Goal: Task Accomplishment & Management: Complete application form

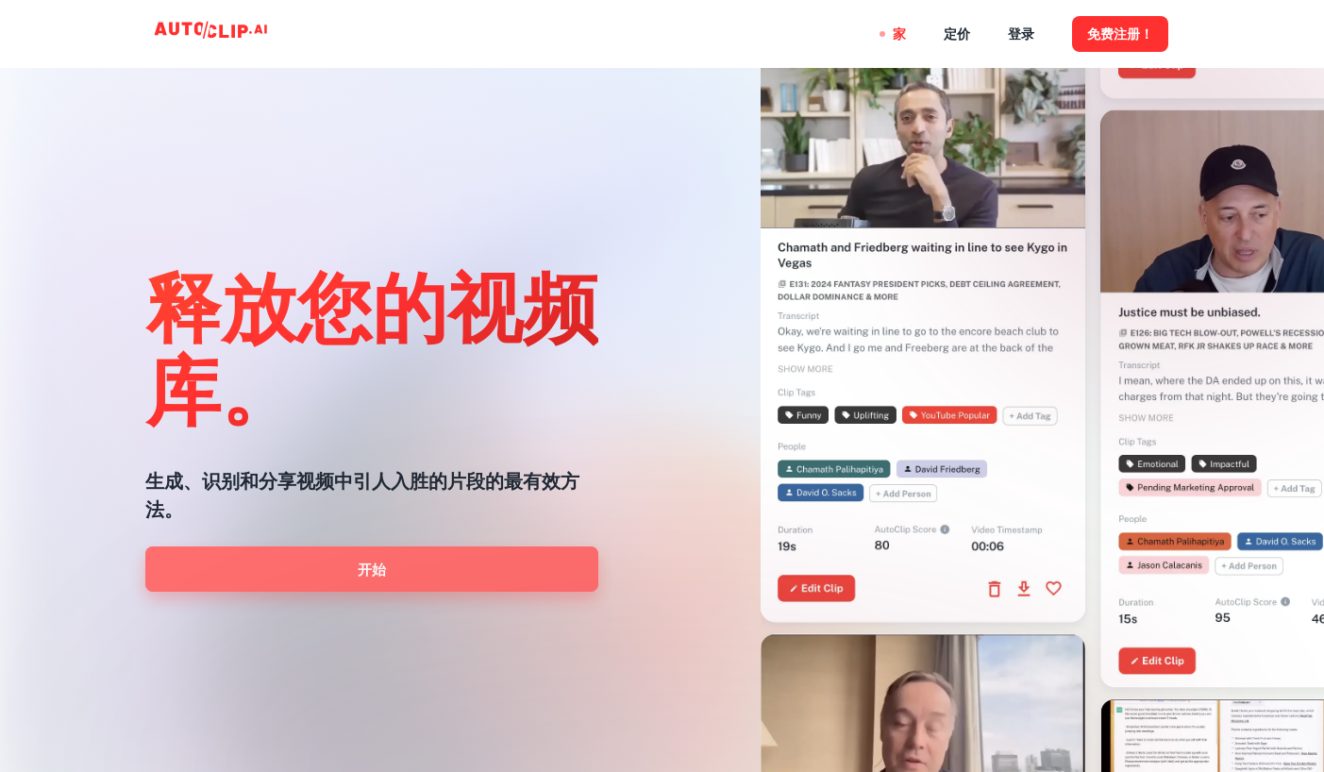
click at [408, 576] on link "开始" at bounding box center [371, 568] width 453 height 45
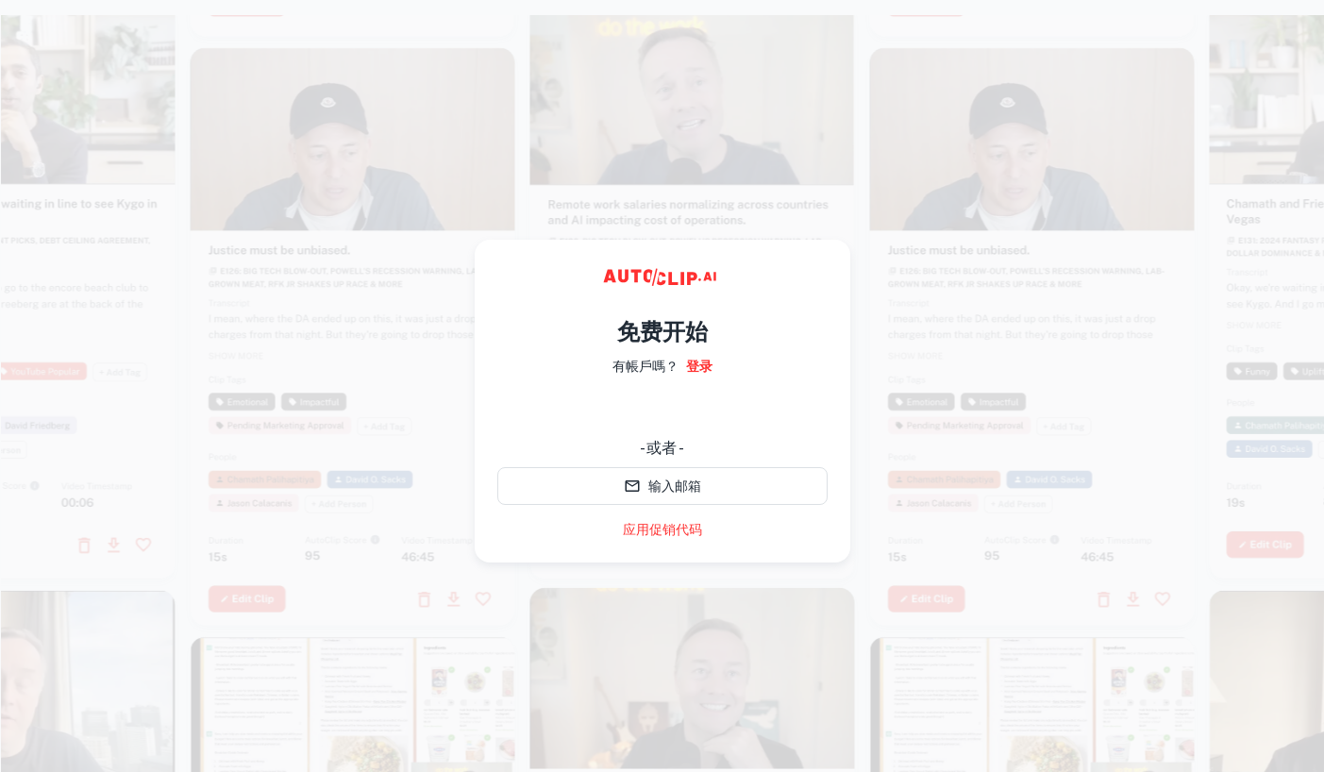
click at [675, 438] on font "- 或者 -" at bounding box center [662, 448] width 44 height 23
click at [698, 366] on font "登录" at bounding box center [699, 366] width 26 height 15
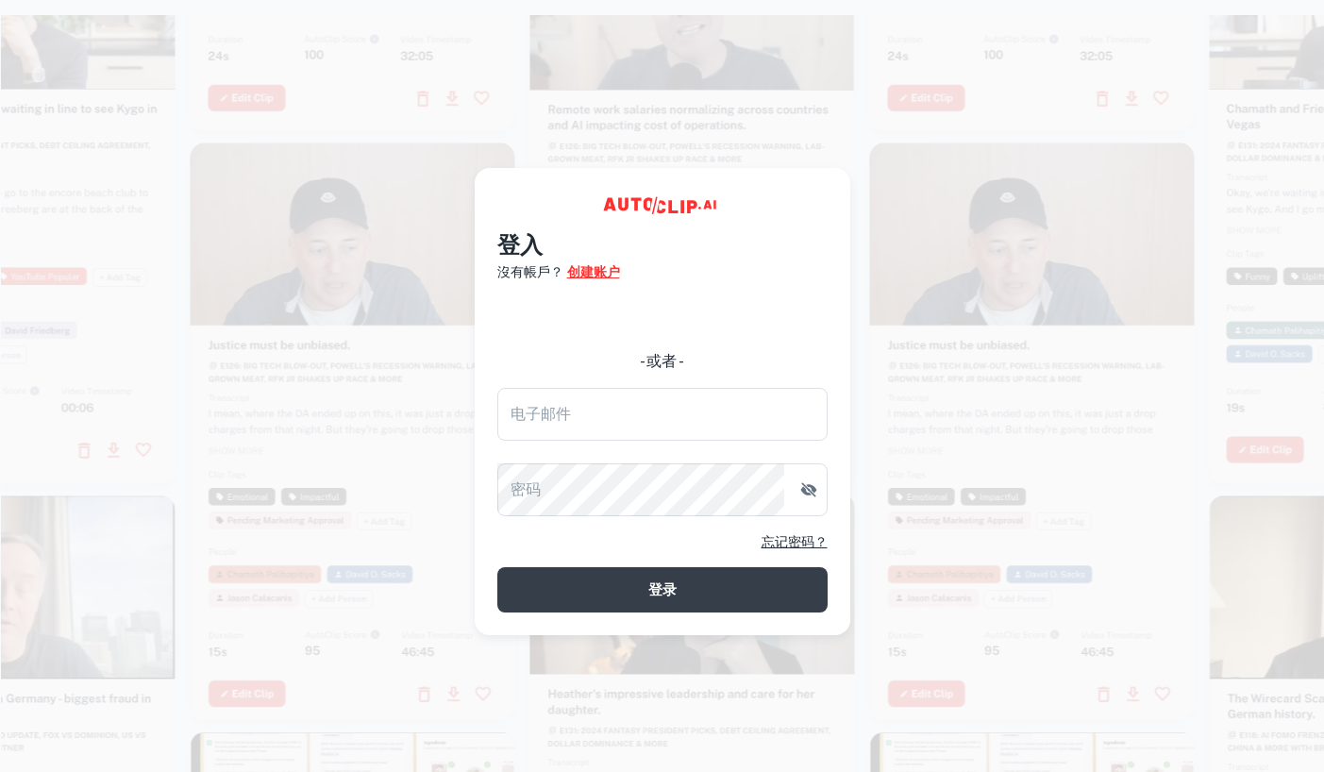
click at [600, 273] on font "创建账户" at bounding box center [593, 271] width 53 height 15
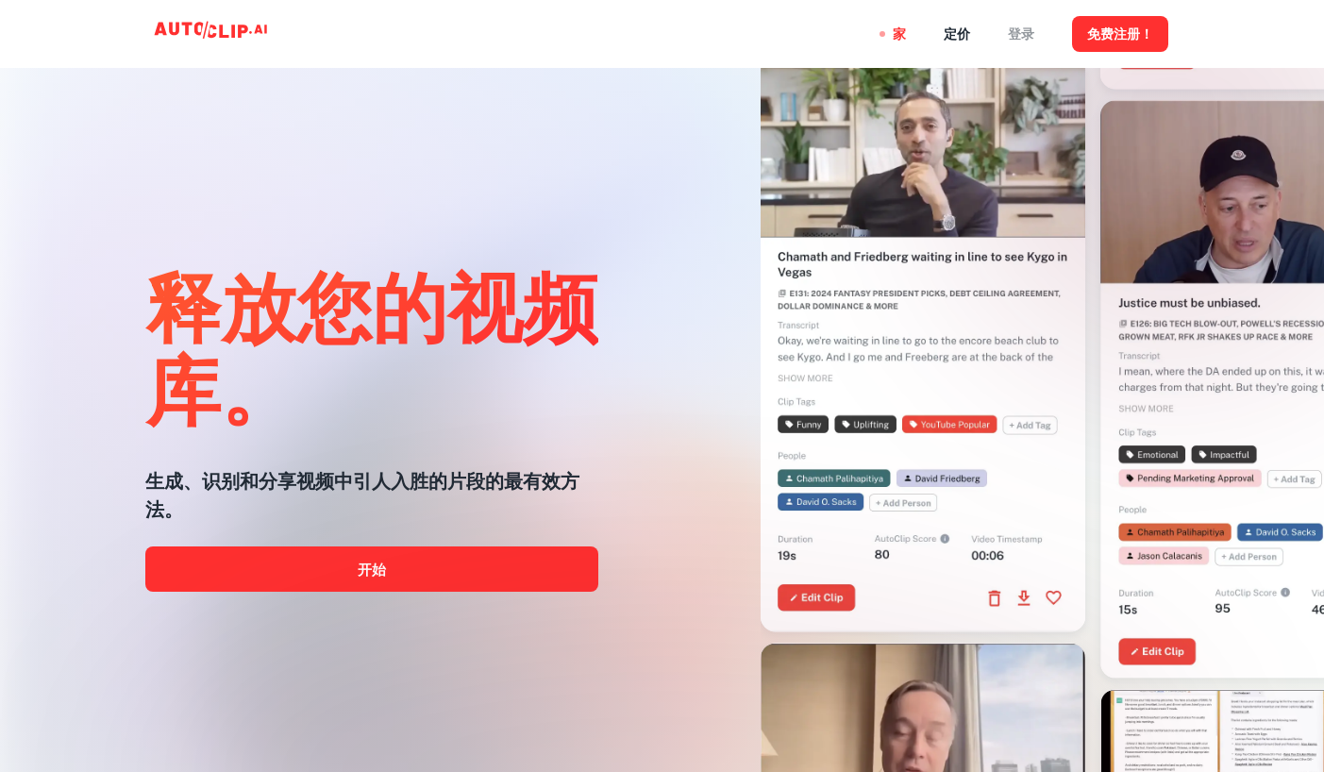
click at [1016, 34] on font "登录" at bounding box center [1021, 34] width 26 height 15
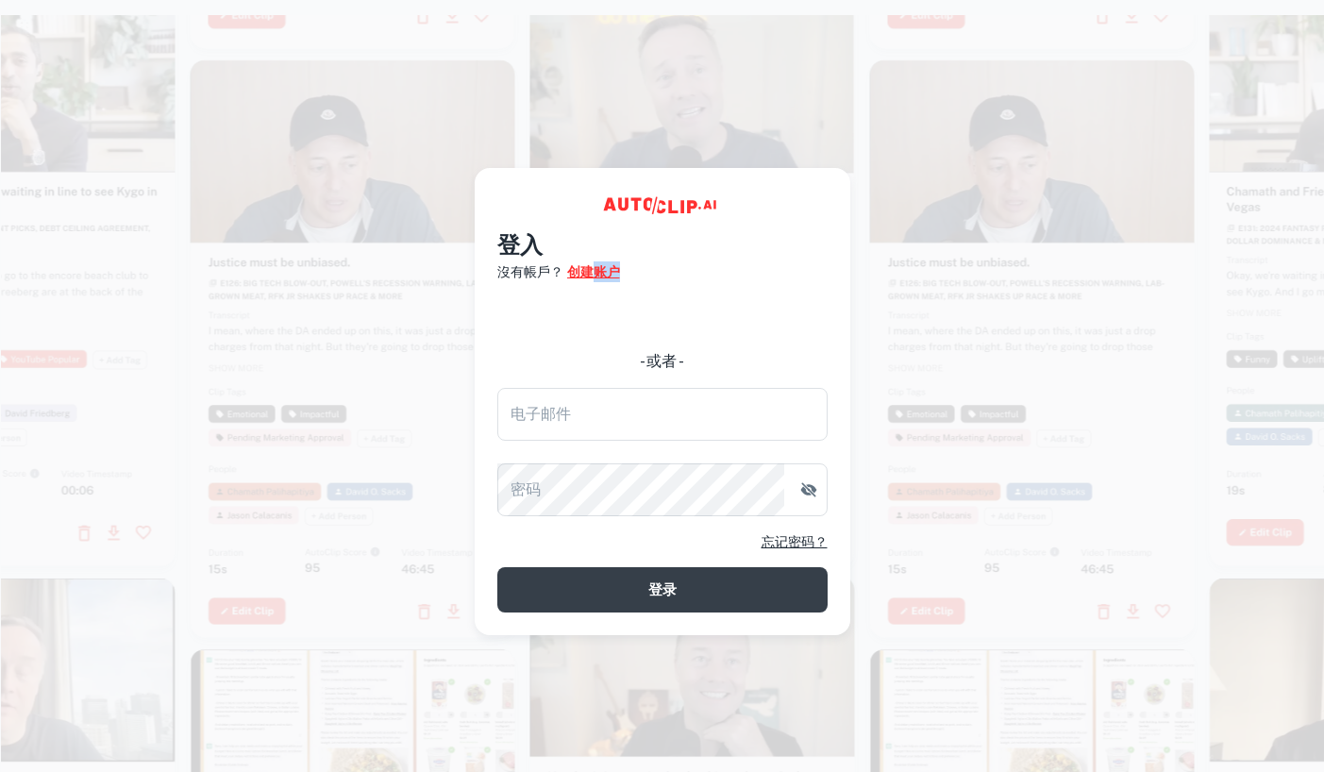
drag, startPoint x: 595, startPoint y: 288, endPoint x: 599, endPoint y: 277, distance: 11.0
click at [599, 277] on div "登入 沒有帳戶？ 创建账户 - 或者 - 电子邮件 电子邮件 密码 密码 忘记密码？ 登录" at bounding box center [662, 419] width 330 height 385
click at [588, 275] on font "创建账户" at bounding box center [593, 271] width 53 height 15
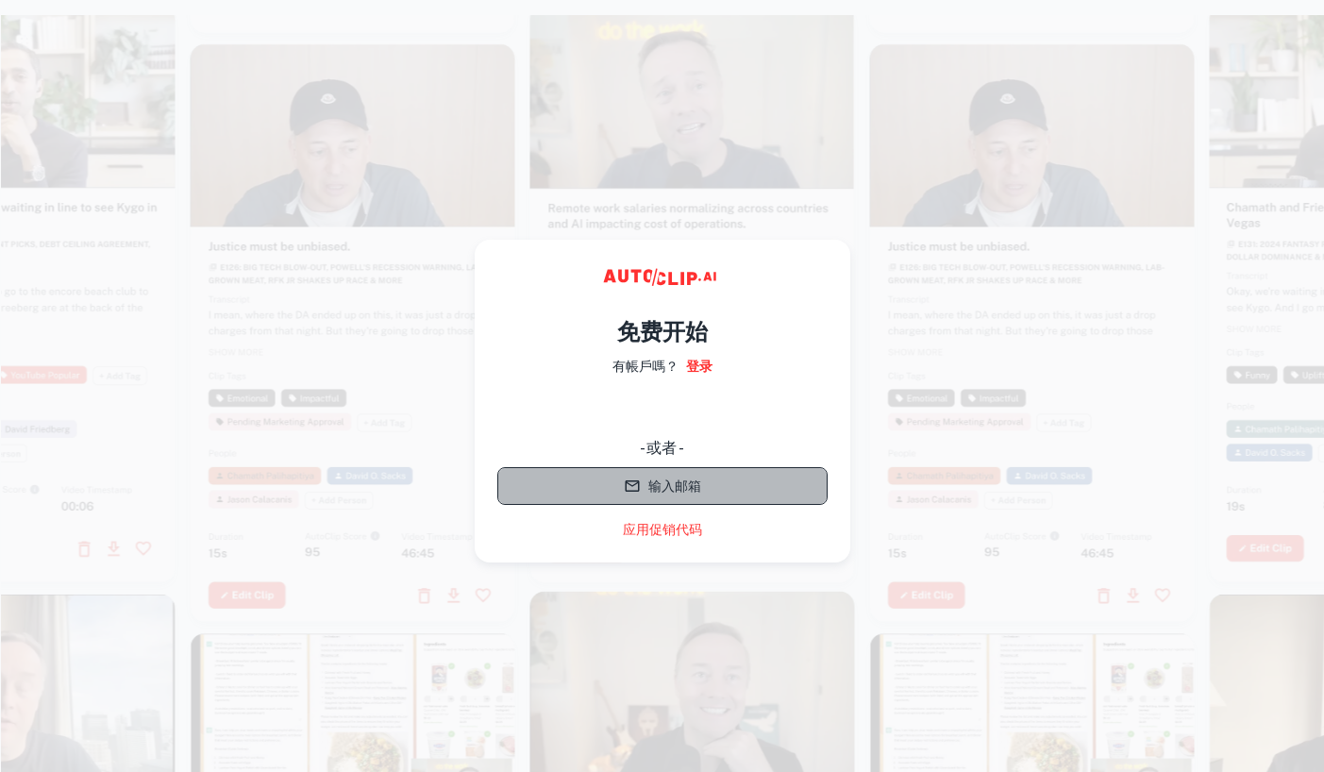
click at [678, 492] on font "输入邮箱" at bounding box center [674, 486] width 53 height 15
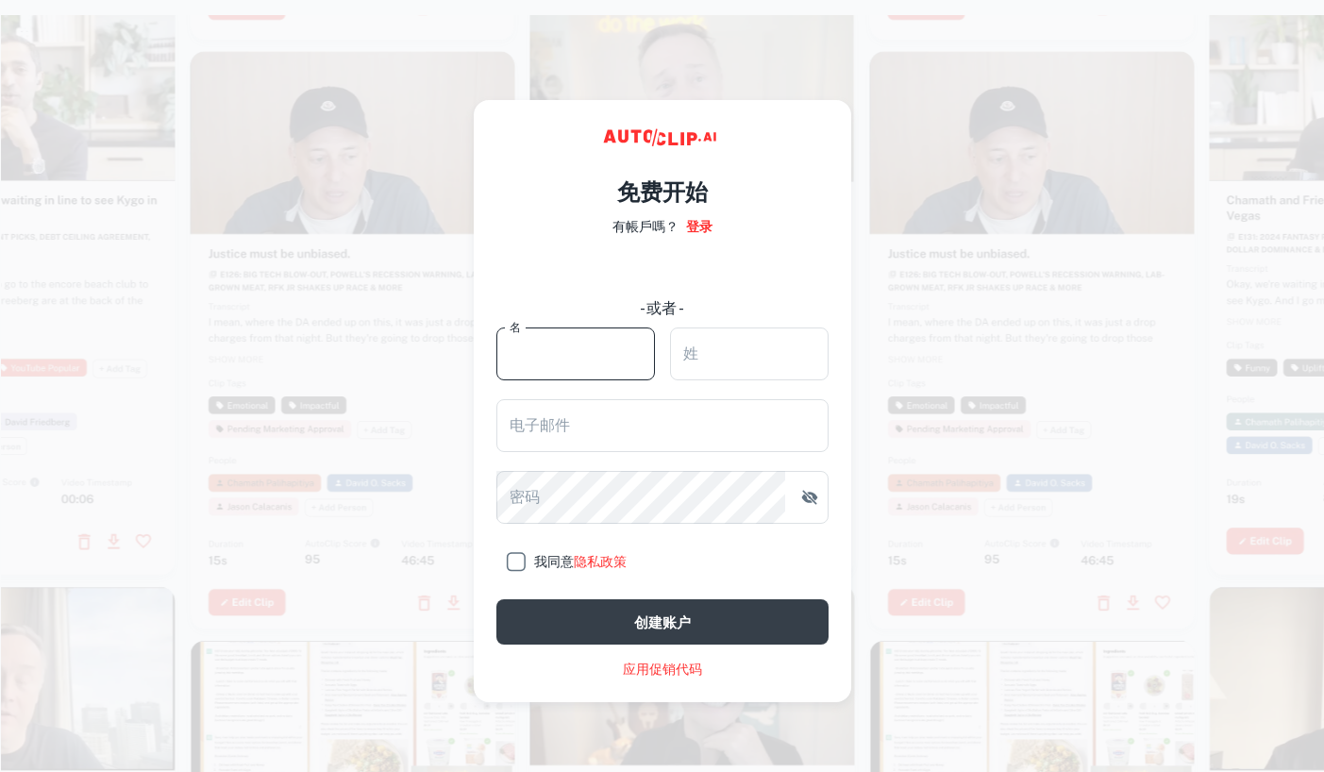
click at [585, 350] on input "名" at bounding box center [575, 353] width 159 height 53
type input "kem"
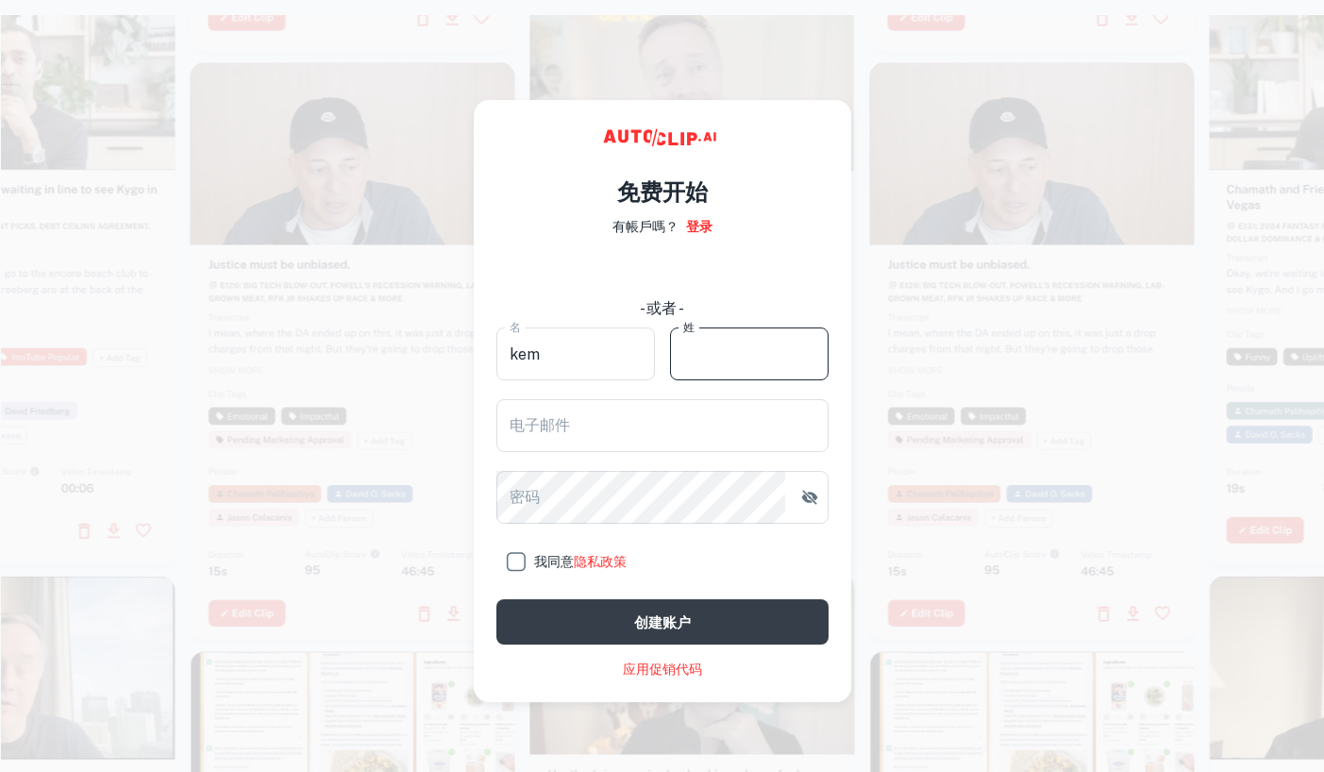
click at [707, 359] on input "姓" at bounding box center [749, 353] width 159 height 53
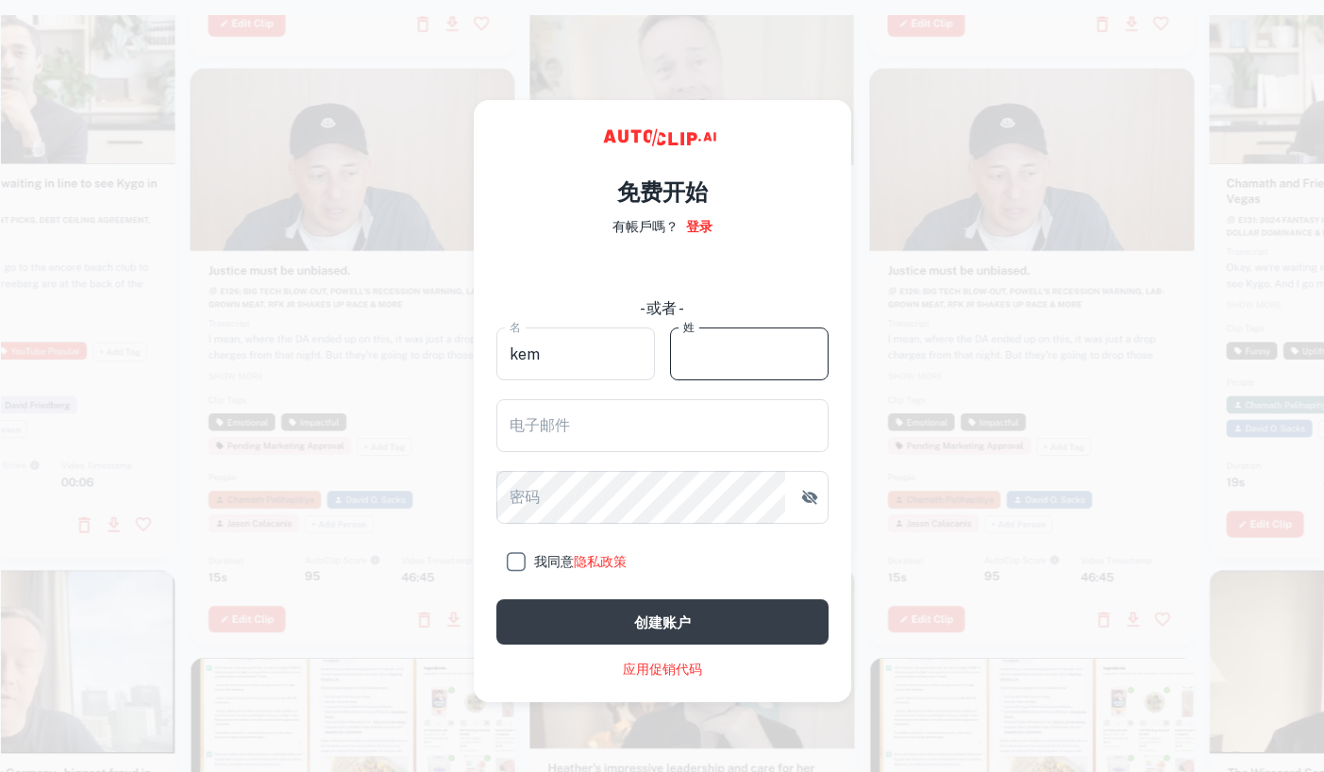
type input "chen"
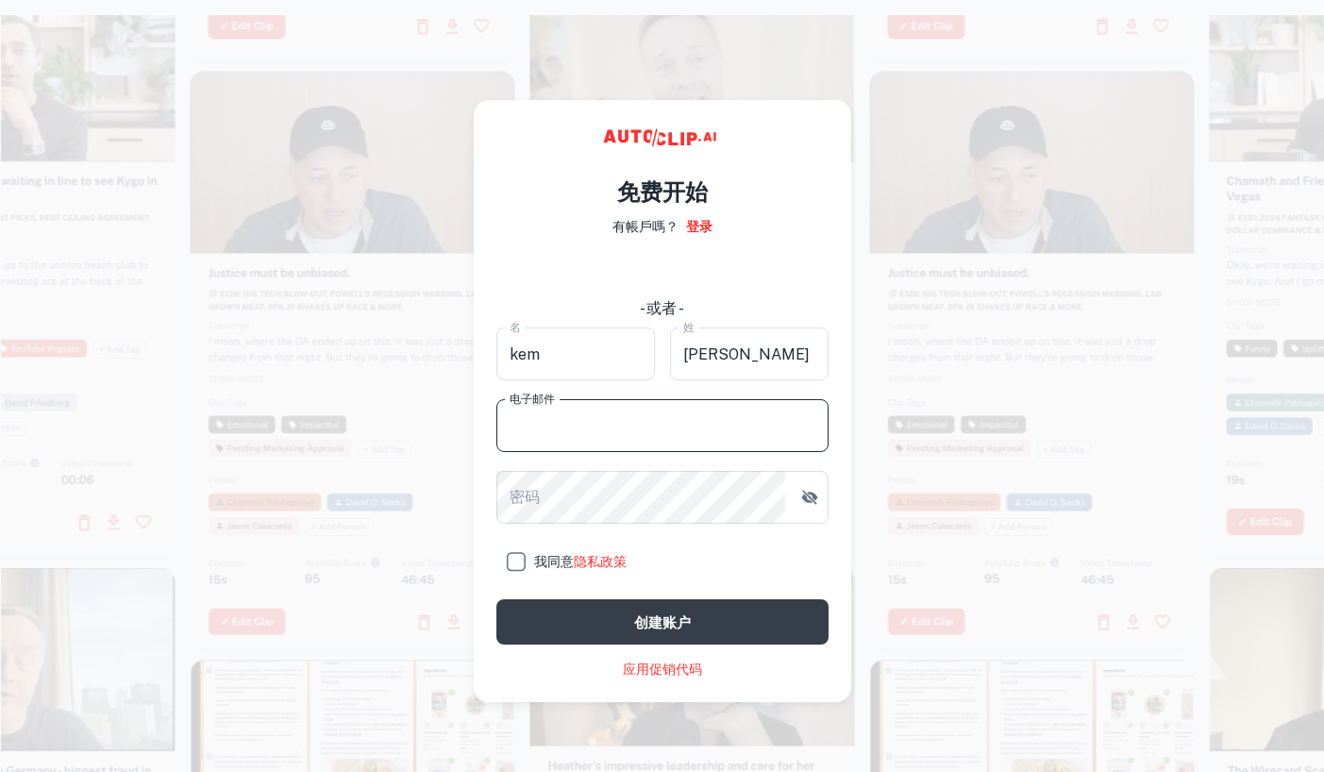
click at [560, 437] on input "电子邮件" at bounding box center [662, 425] width 332 height 53
type input "583395611@qq.com"
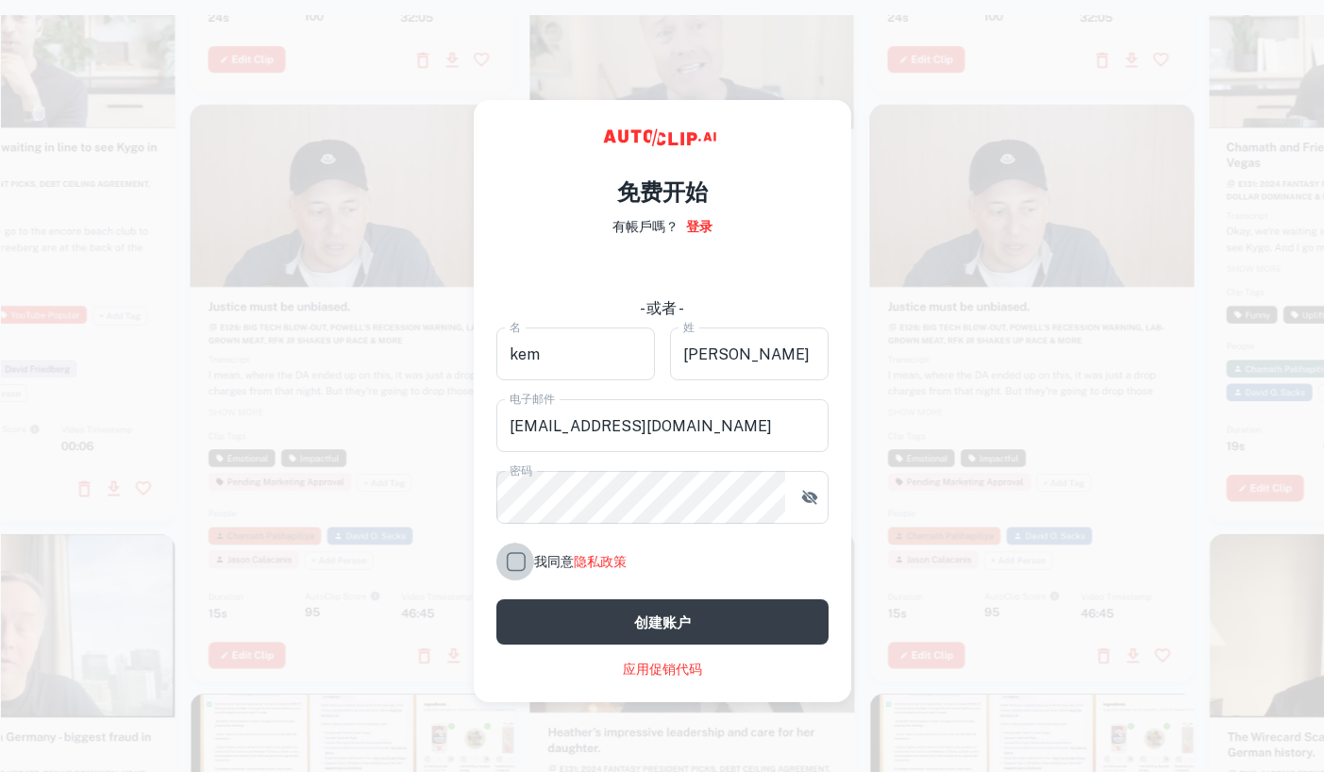
click at [519, 570] on input "我同意 隐私政策" at bounding box center [515, 562] width 38 height 38
checkbox input "true"
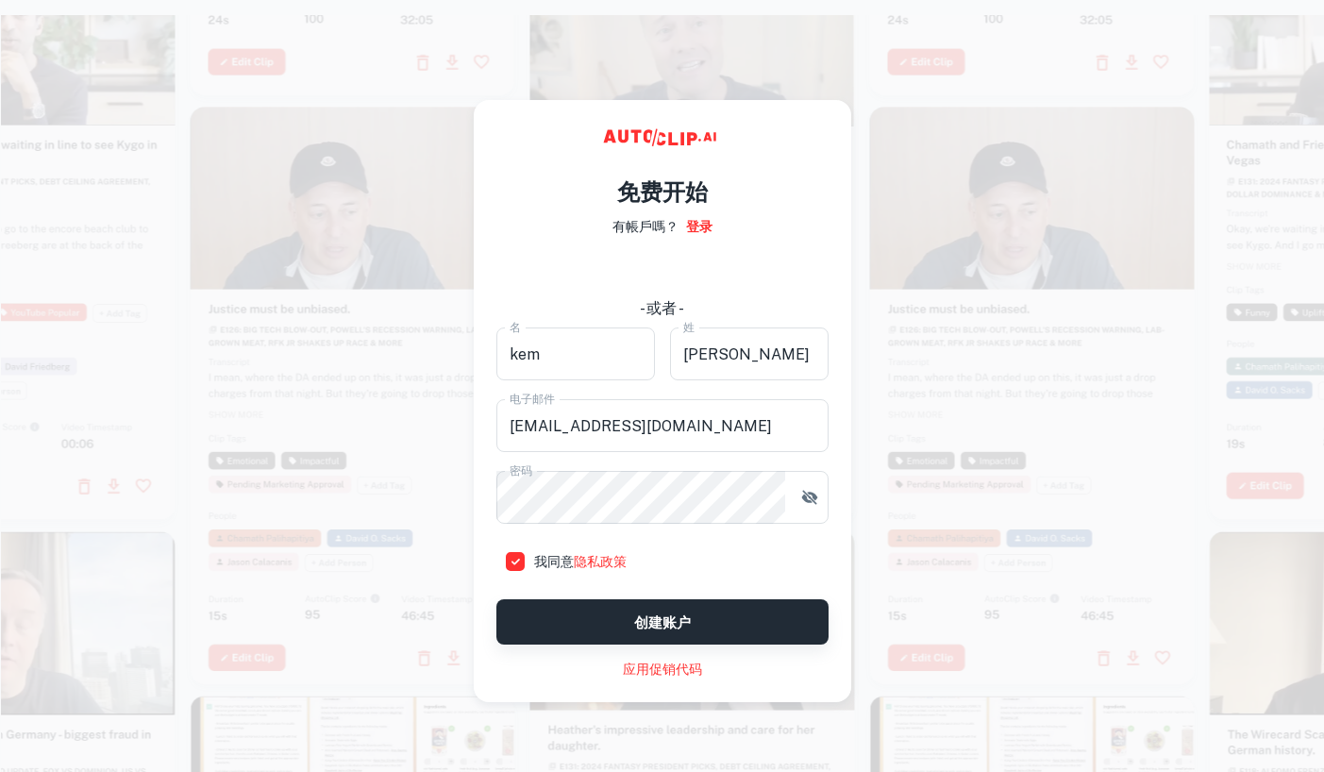
click at [601, 615] on button "创建账户" at bounding box center [662, 621] width 332 height 45
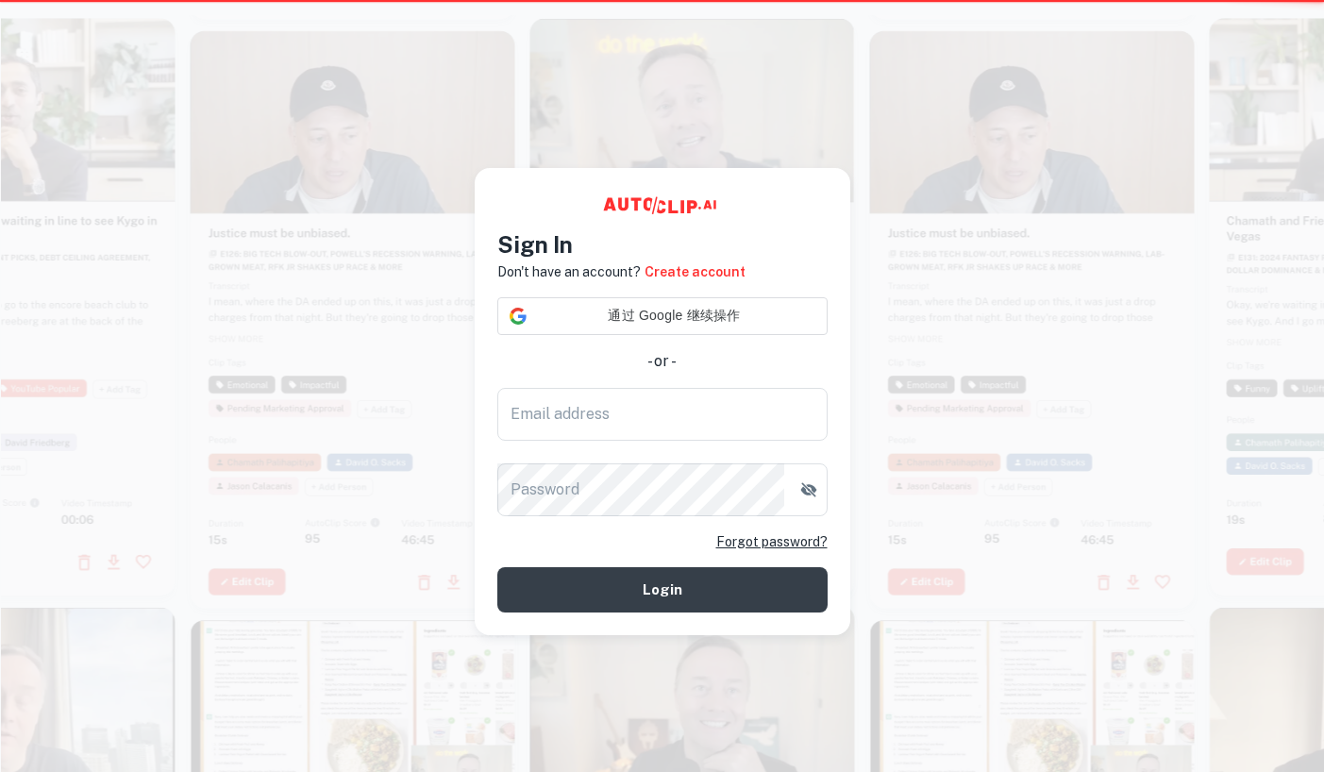
type input "583395611@qq.com"
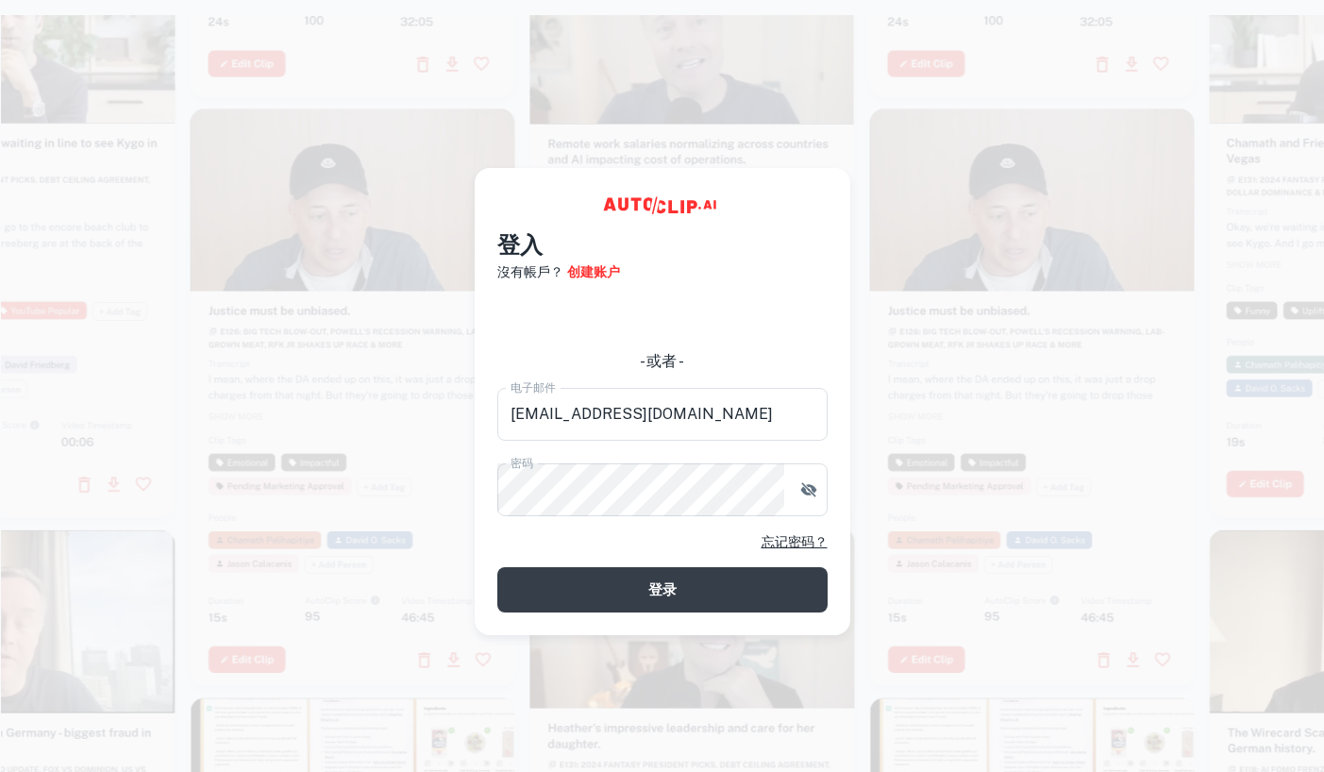
click at [334, 313] on div at bounding box center [353, 397] width 325 height 577
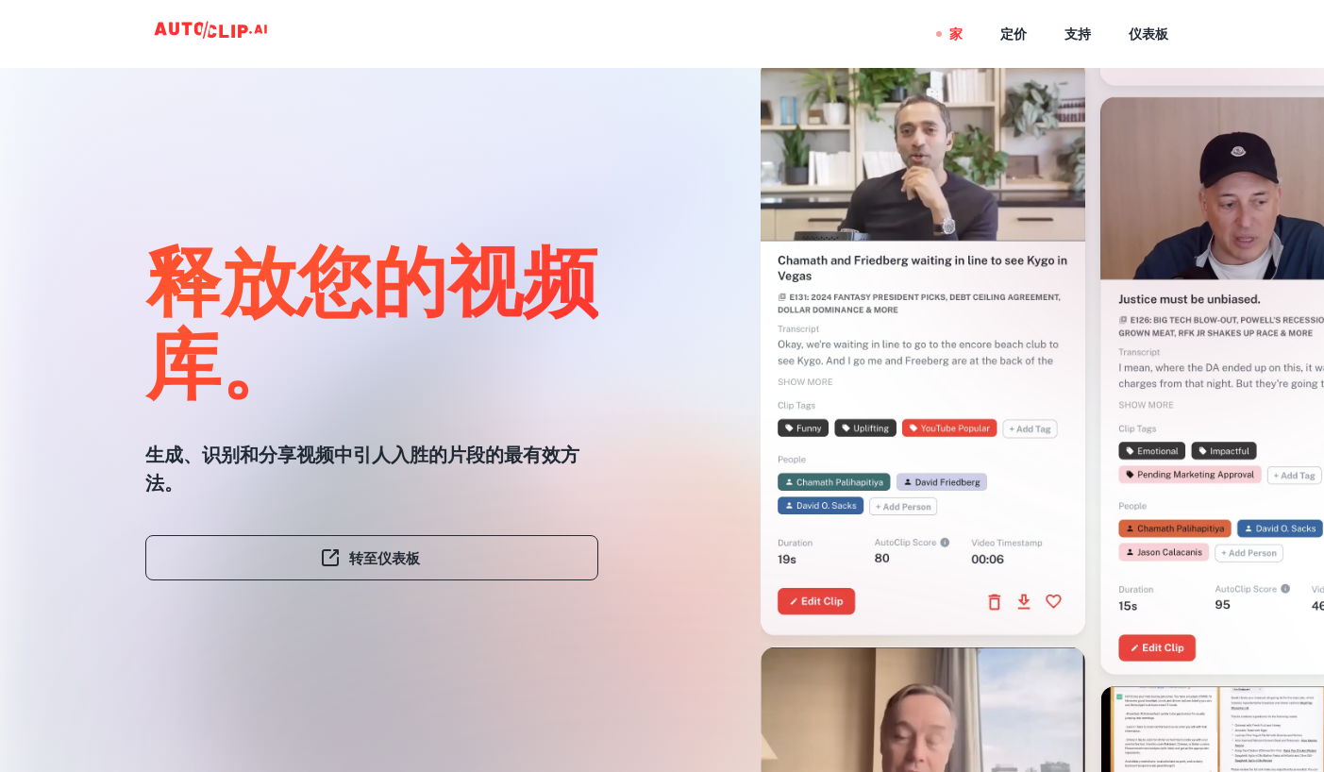
click at [612, 25] on div "家 定价 支持 仪表板" at bounding box center [662, 34] width 1132 height 68
